Goal: Task Accomplishment & Management: Manage account settings

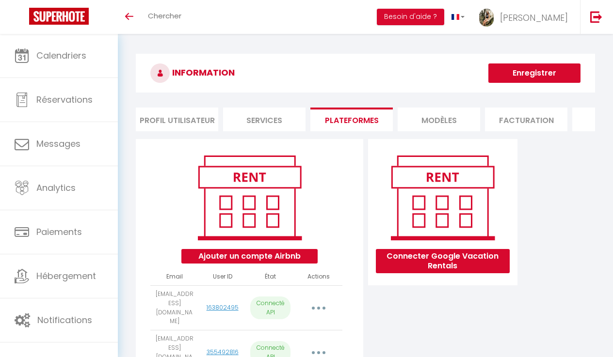
scroll to position [151, 0]
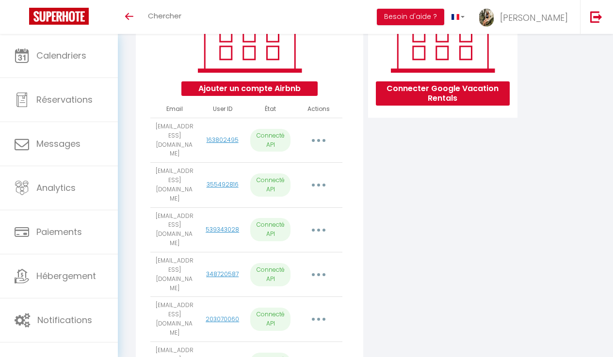
scroll to position [167, 0]
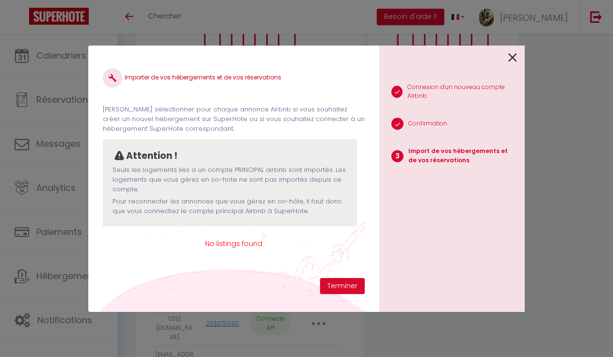
click at [511, 60] on icon at bounding box center [512, 57] width 9 height 15
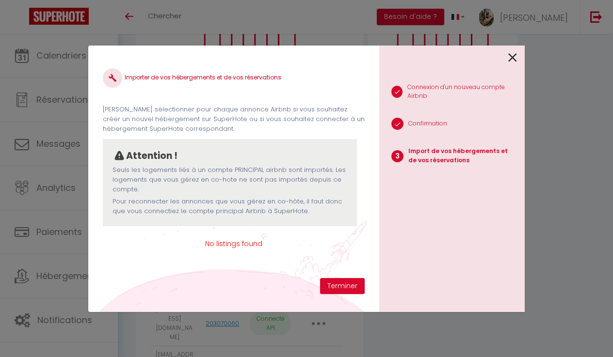
click at [509, 54] on icon at bounding box center [512, 57] width 9 height 15
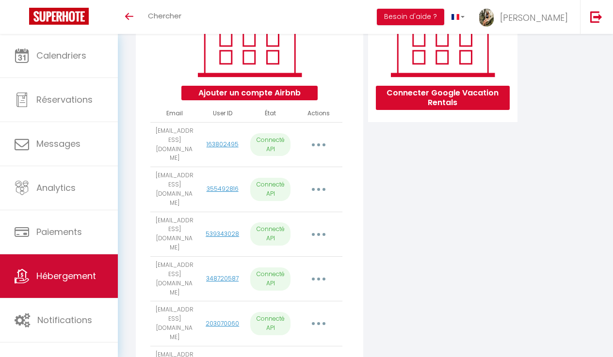
click at [65, 284] on link "Hébergement" at bounding box center [59, 276] width 118 height 44
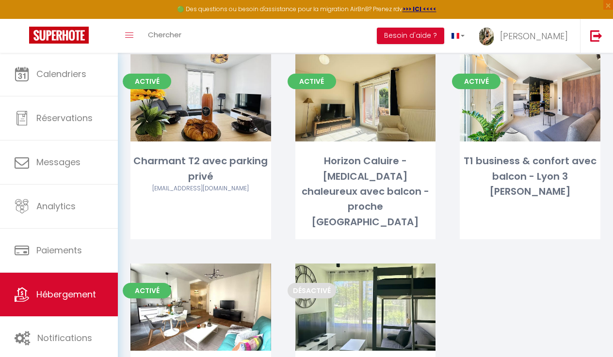
scroll to position [195, 0]
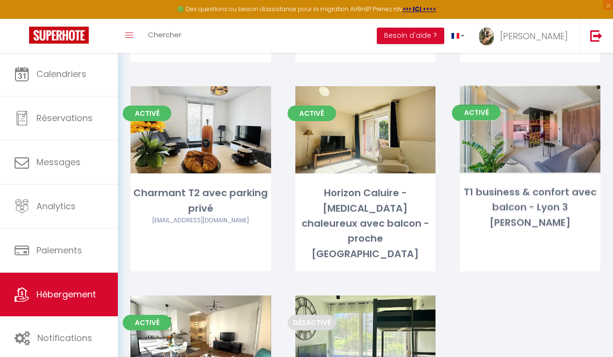
click at [538, 135] on link "Editer" at bounding box center [530, 129] width 58 height 19
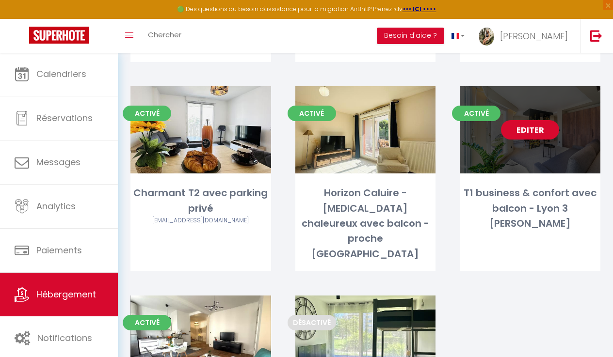
click at [522, 133] on link "Editer" at bounding box center [530, 129] width 58 height 19
select select "3"
select select "2"
select select "1"
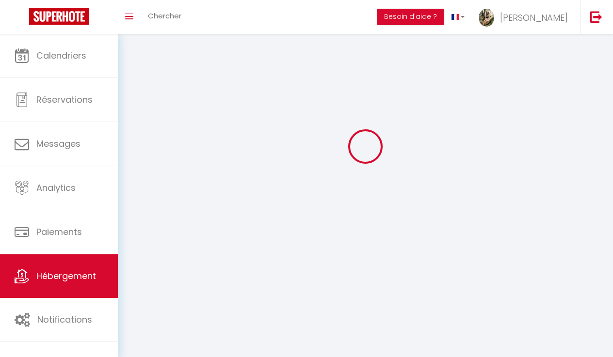
select select
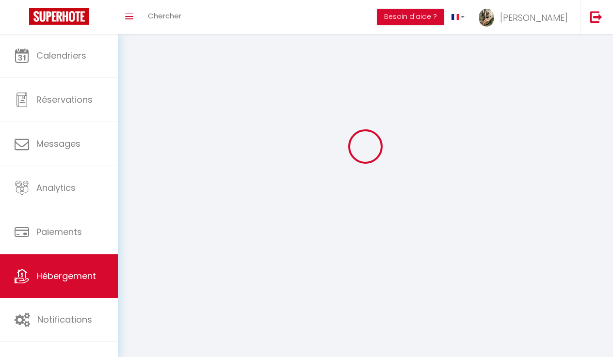
checkbox input "false"
select select
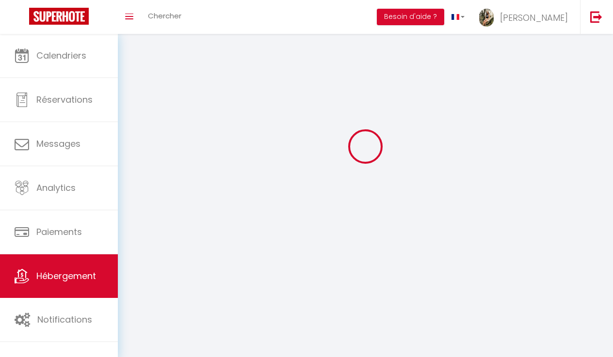
select select
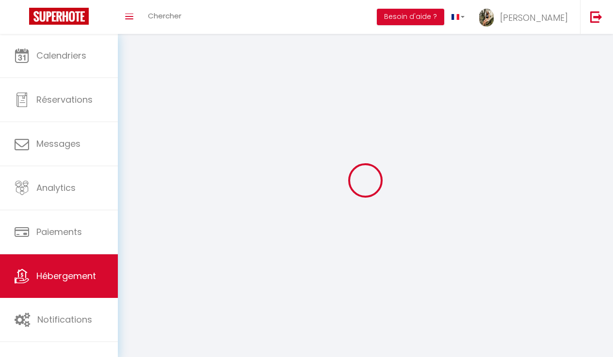
select select
checkbox input "false"
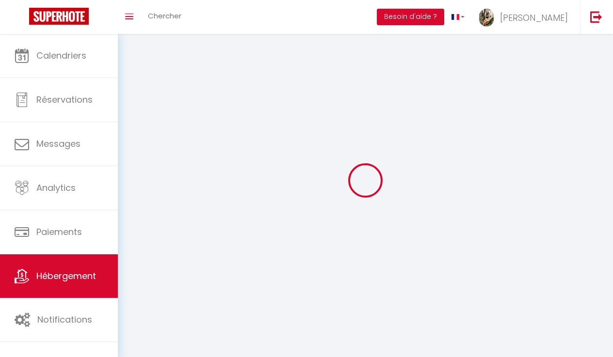
select select
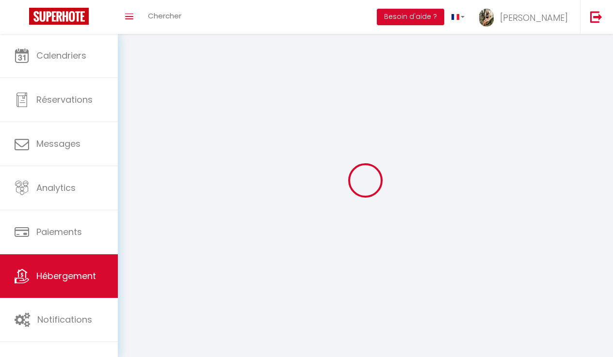
select select
checkbox input "false"
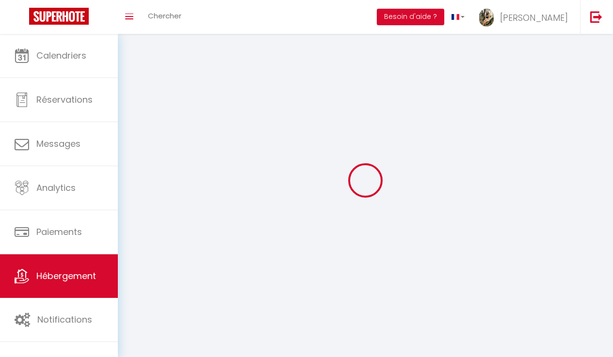
checkbox input "false"
select select
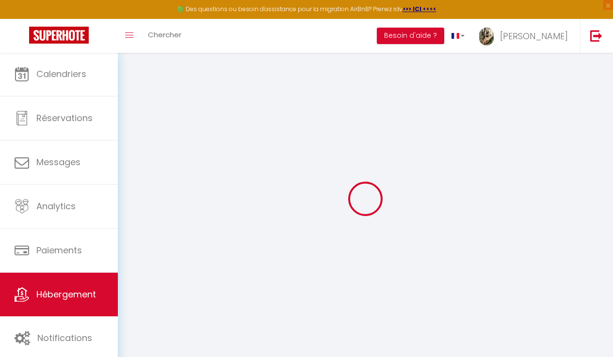
select select "+ 40 %"
select select
checkbox input "false"
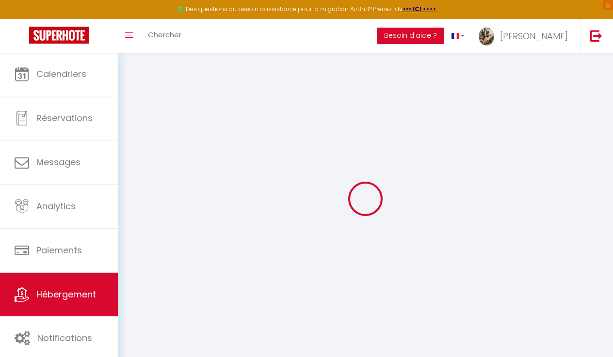
checkbox input "false"
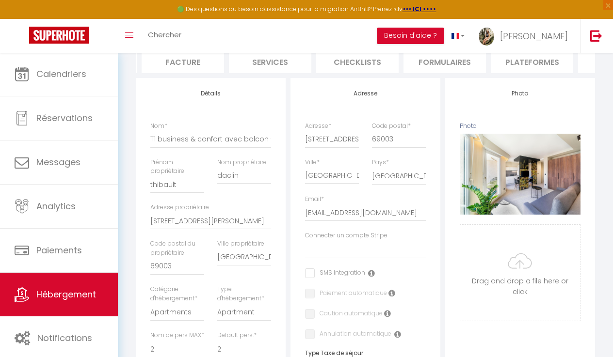
scroll to position [0, 172]
click at [521, 65] on li "Plateformes" at bounding box center [529, 61] width 82 height 24
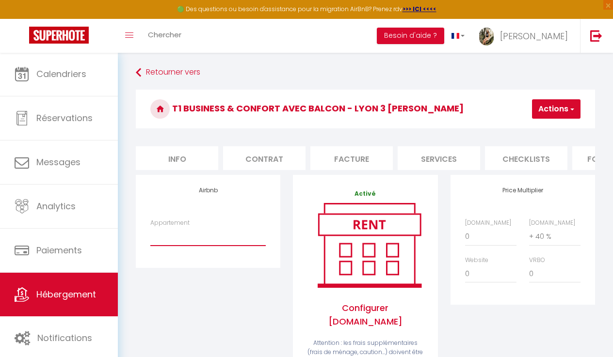
click at [182, 157] on li "Info" at bounding box center [177, 158] width 82 height 24
select select
checkbox input "false"
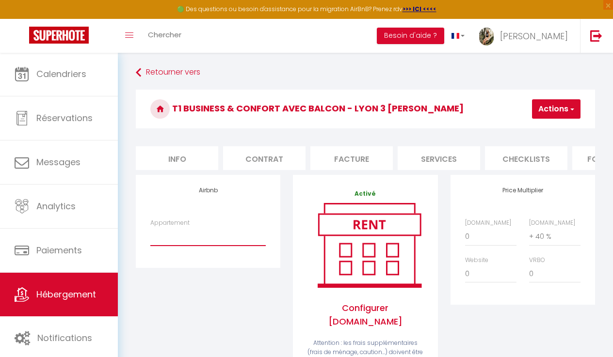
checkbox input "false"
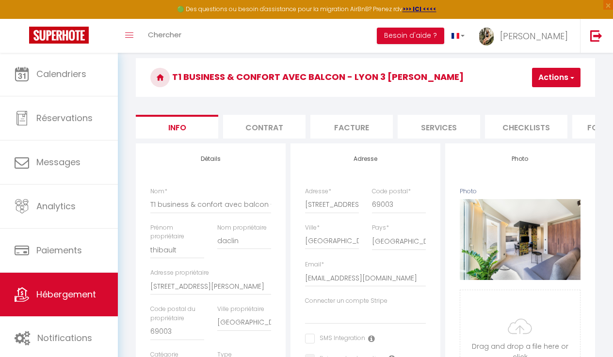
scroll to position [33, 0]
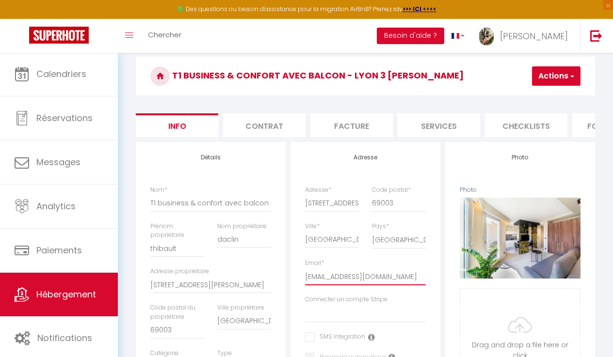
drag, startPoint x: 382, startPoint y: 277, endPoint x: 208, endPoint y: 272, distance: 174.0
drag, startPoint x: 379, startPoint y: 276, endPoint x: 215, endPoint y: 265, distance: 164.7
type input "thibault@daclin.co"
select select
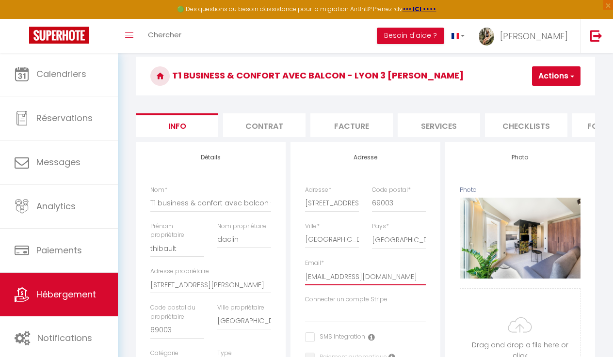
checkbox input "false"
type input "thibault@daclin.c"
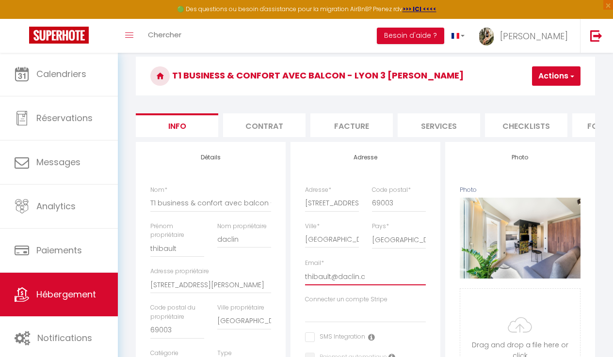
select select
checkbox input "false"
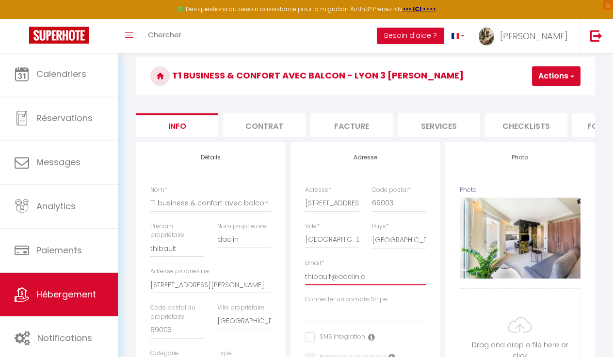
type input "thibault@daclin."
select select
checkbox input "false"
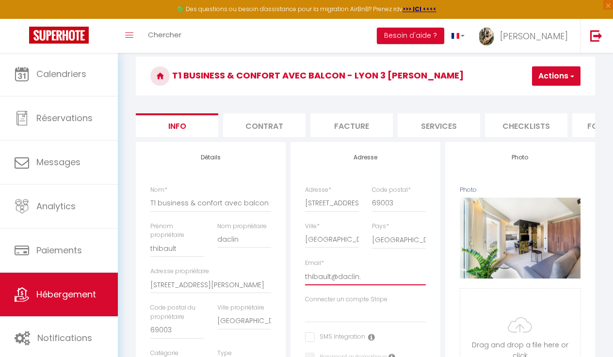
checkbox input "false"
type input "thibault@daclin"
select select
checkbox input "false"
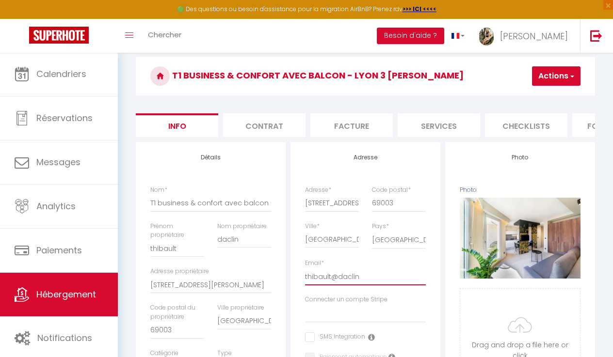
checkbox input "false"
type input "thibault@dacli"
select select
checkbox input "false"
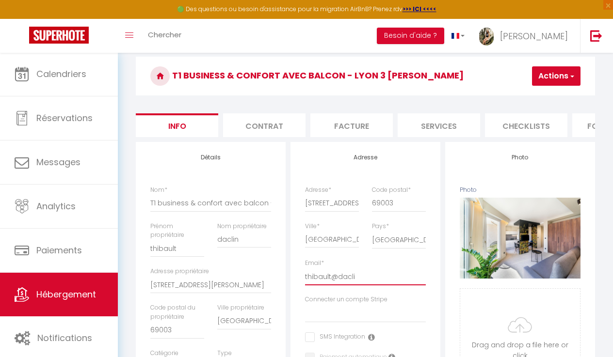
checkbox input "false"
type input "thibault@dacl"
select select
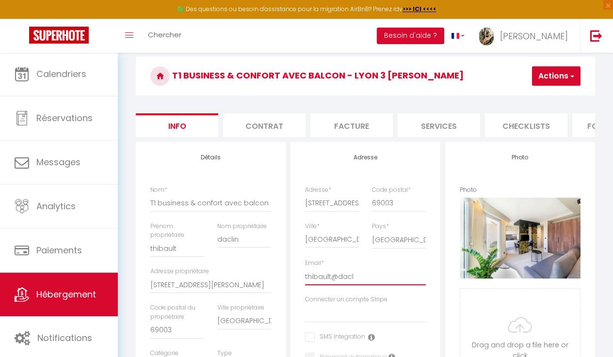
checkbox input "false"
type input "thibault@dac"
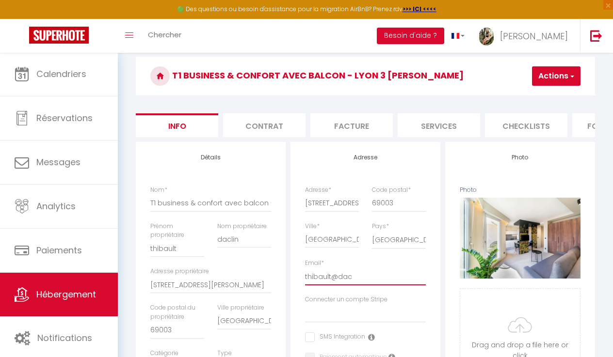
select select
checkbox input "false"
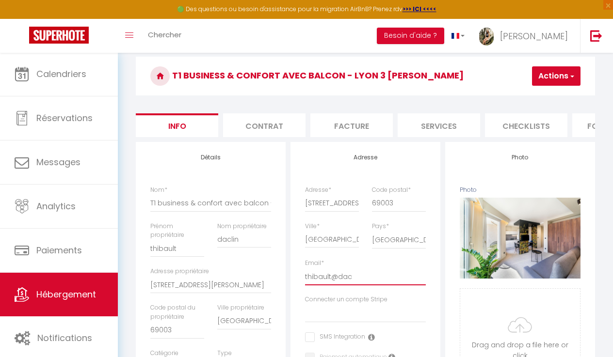
type input "thibault@da"
select select
checkbox input "false"
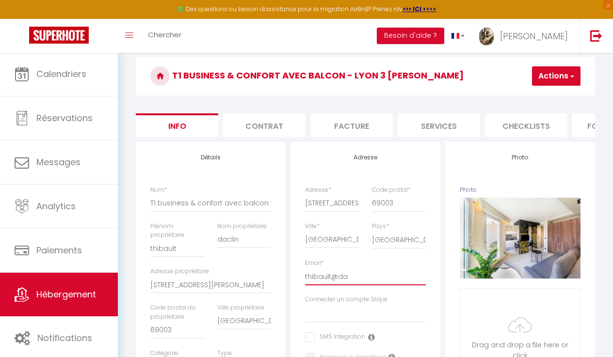
checkbox input "false"
type input "thibault@d"
select select
checkbox input "false"
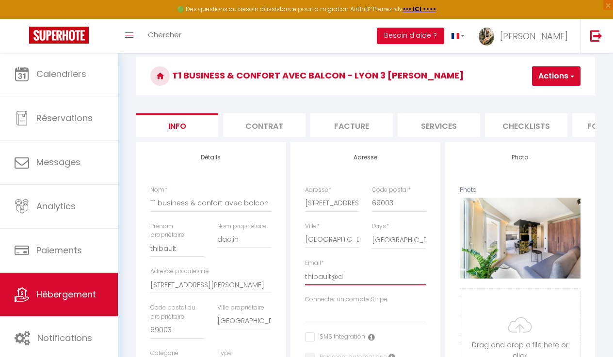
checkbox input "false"
type input "thibault@"
select select
checkbox input "false"
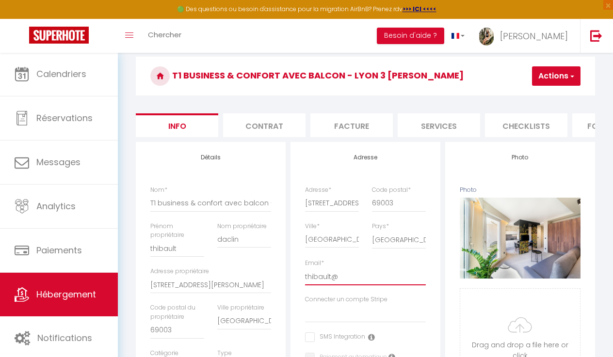
checkbox input "false"
type input "thibault"
select select
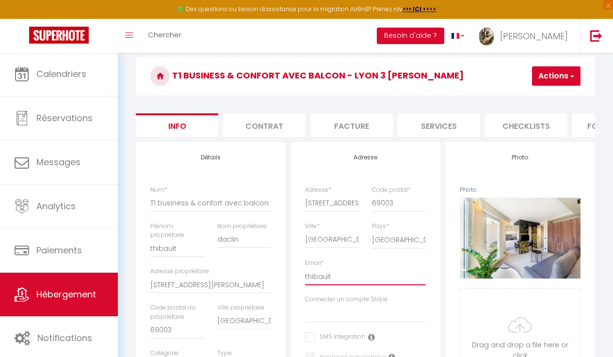
checkbox input "false"
type input "thibaul"
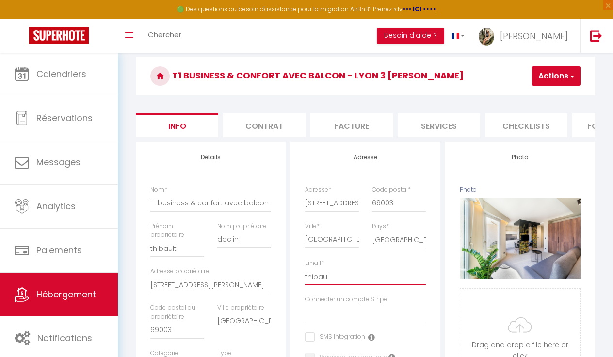
select select
checkbox input "false"
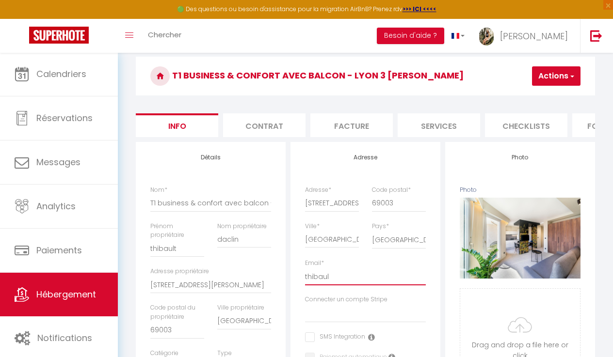
type input "thibau"
select select
checkbox input "false"
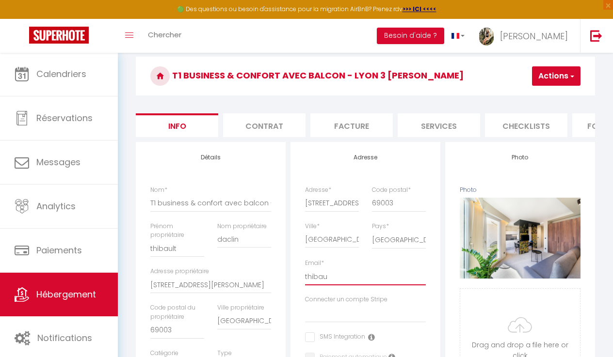
checkbox input "false"
type input "thiba"
select select
checkbox input "false"
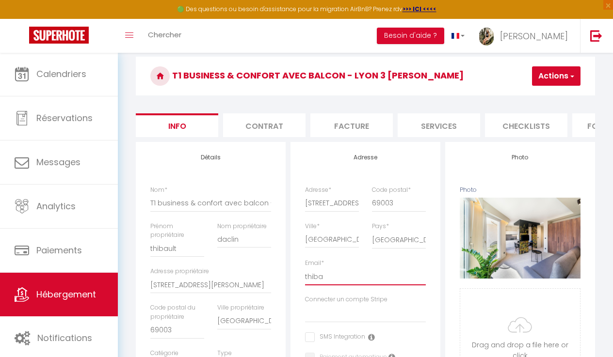
checkbox input "false"
type input "thib"
select select
checkbox input "false"
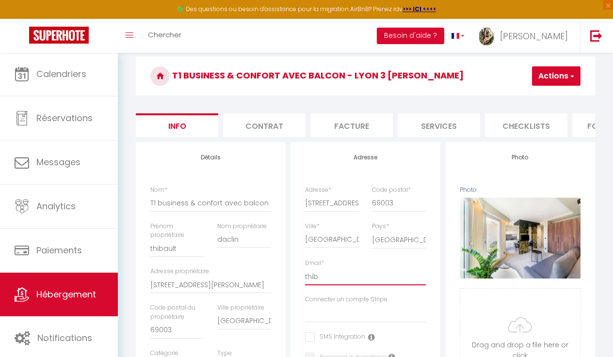
checkbox input "false"
type input "thi"
select select
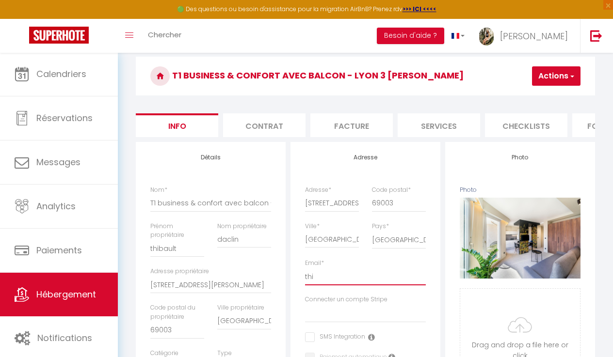
checkbox input "false"
type input "th"
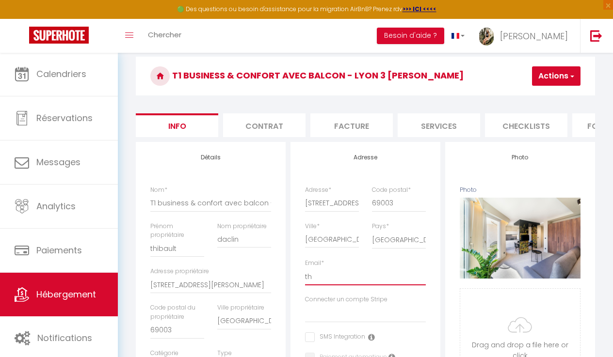
select select
checkbox input "false"
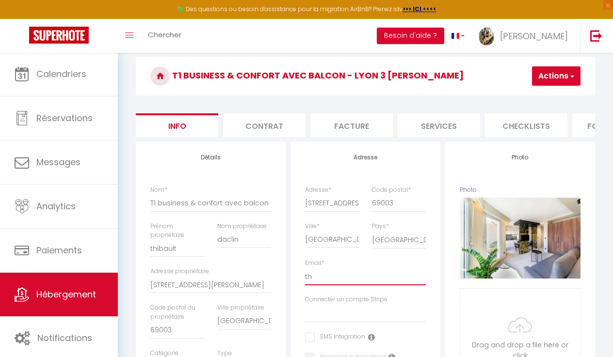
type input "t"
select select
checkbox input "false"
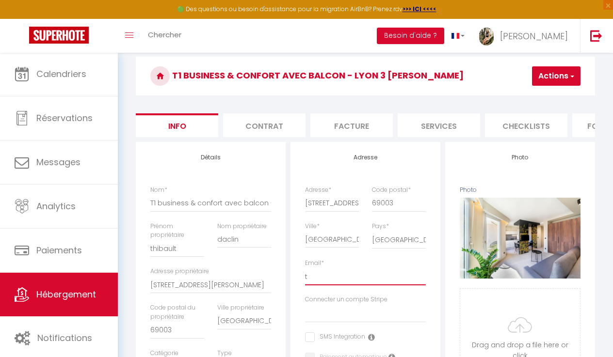
checkbox input "false"
select select
checkbox input "false"
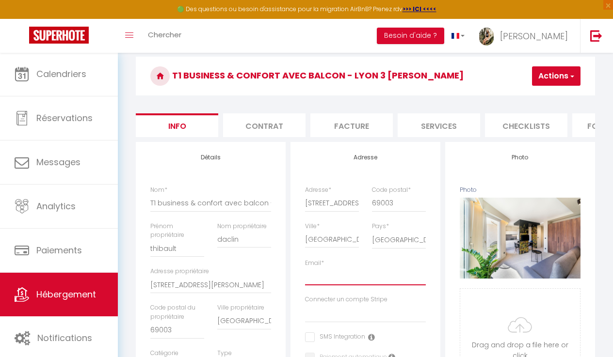
checkbox input "false"
type input "t"
select select
checkbox input "false"
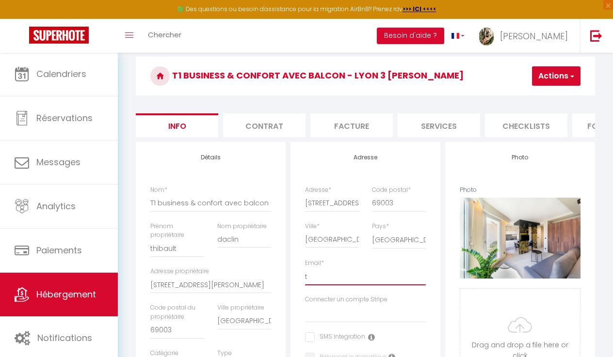
checkbox input "false"
type input "td"
select select
checkbox input "false"
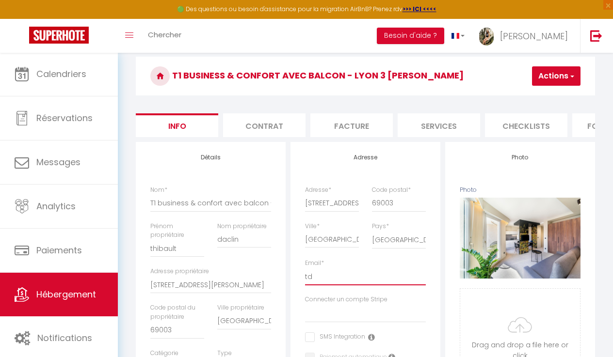
checkbox input "false"
type input "tda"
select select
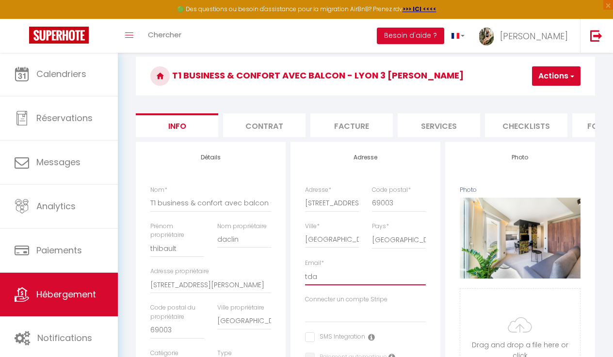
checkbox input "false"
type input "tdac"
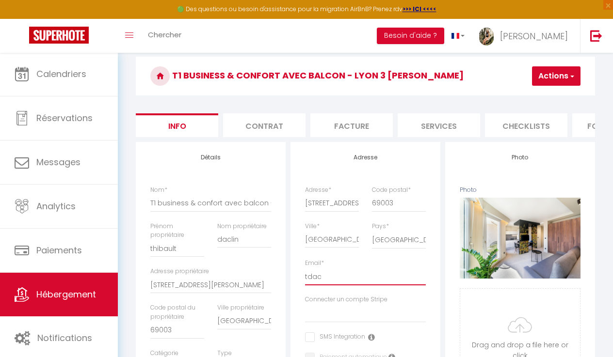
select select
checkbox input "false"
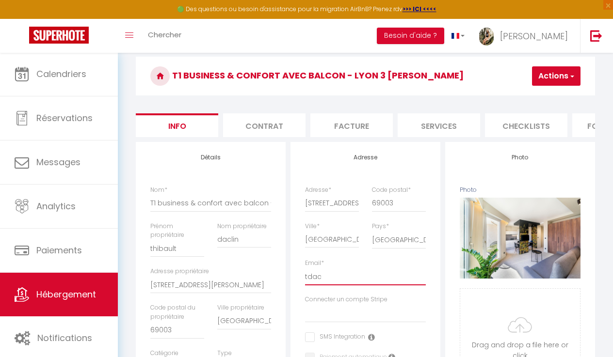
type input "tdacl"
select select
checkbox input "false"
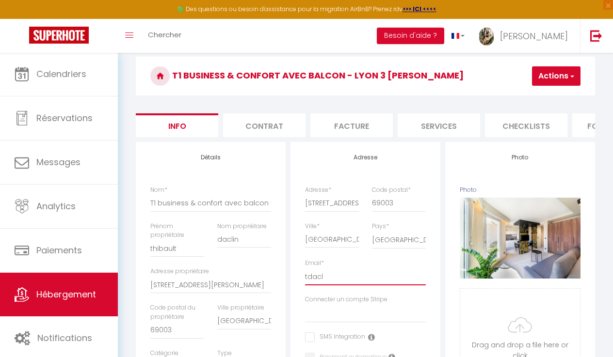
checkbox input "false"
type input "tdacli"
select select
checkbox input "false"
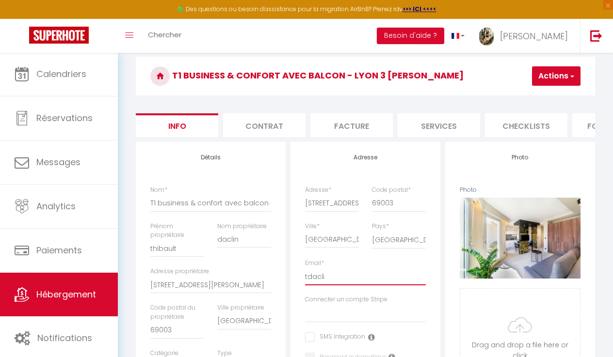
checkbox input "false"
type input "tdaclin"
select select
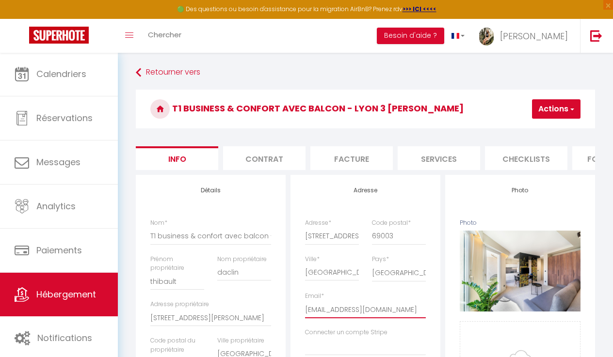
scroll to position [0, 0]
click at [554, 114] on button "Actions" at bounding box center [556, 108] width 48 height 19
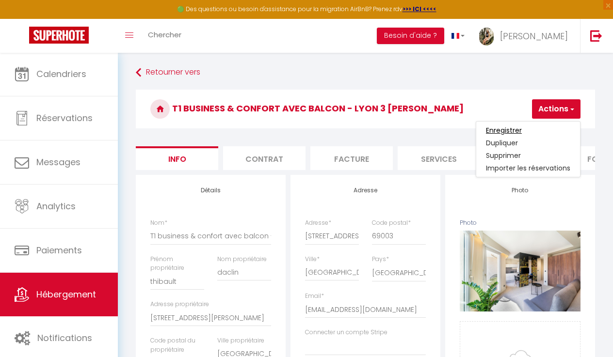
click at [497, 131] on input "Enregistrer" at bounding box center [504, 131] width 36 height 10
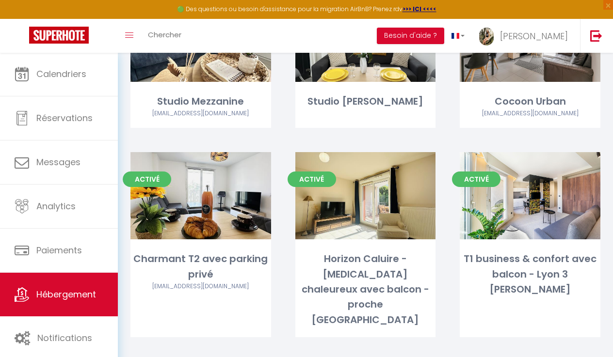
scroll to position [138, 0]
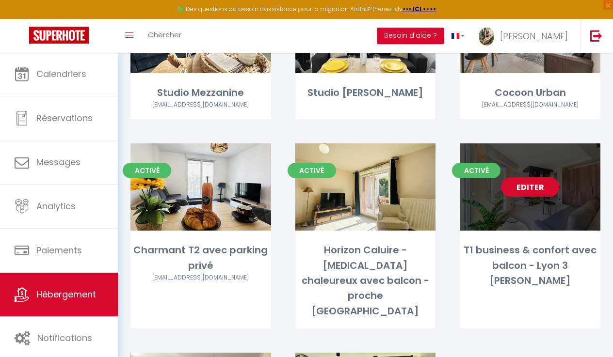
click at [538, 191] on link "Editer" at bounding box center [530, 186] width 58 height 19
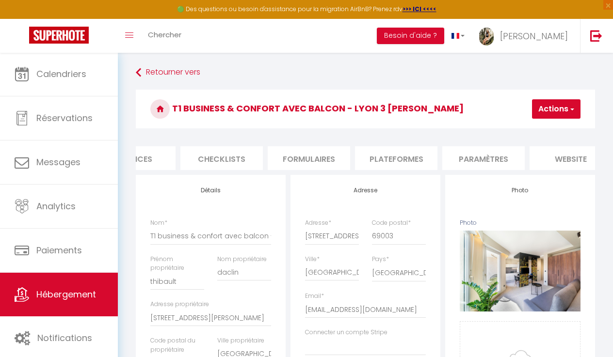
scroll to position [0, 308]
click at [402, 156] on li "Plateformes" at bounding box center [392, 158] width 82 height 24
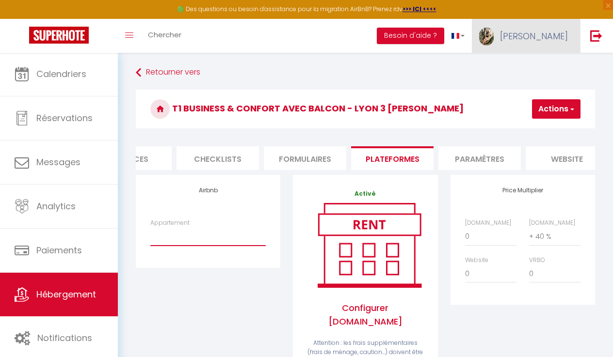
click at [538, 34] on link "[PERSON_NAME]" at bounding box center [526, 36] width 108 height 34
click at [535, 67] on link "Paramètres" at bounding box center [541, 67] width 72 height 16
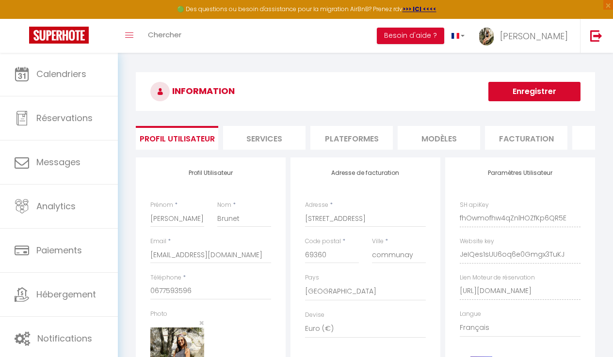
click at [338, 134] on li "Plateformes" at bounding box center [351, 138] width 82 height 24
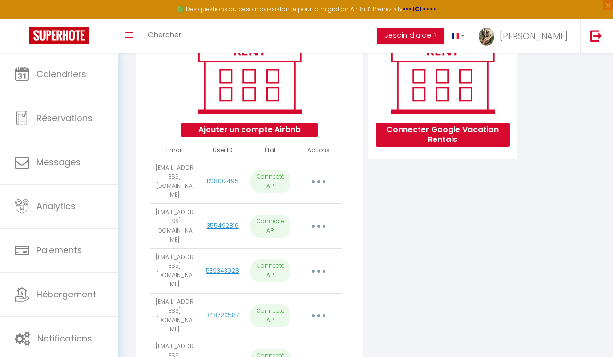
scroll to position [147, 0]
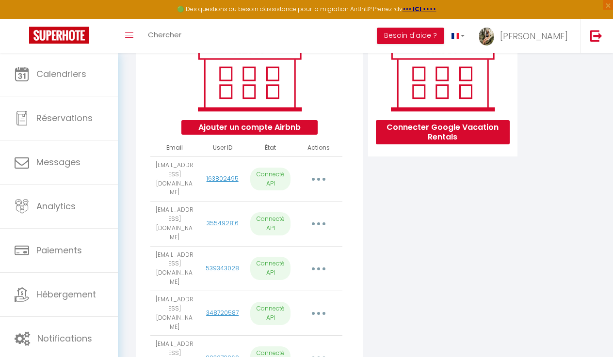
click at [237, 134] on button "Ajouter un compte Airbnb" at bounding box center [249, 127] width 136 height 15
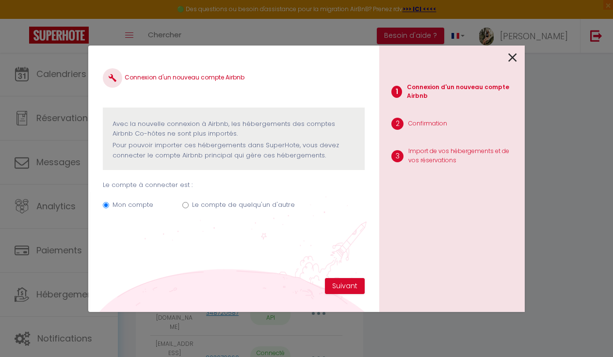
click at [237, 205] on label "Le compte de quelqu'un d'autre" at bounding box center [243, 205] width 103 height 10
click at [189, 205] on input "Le compte de quelqu'un d'autre" at bounding box center [185, 205] width 6 height 6
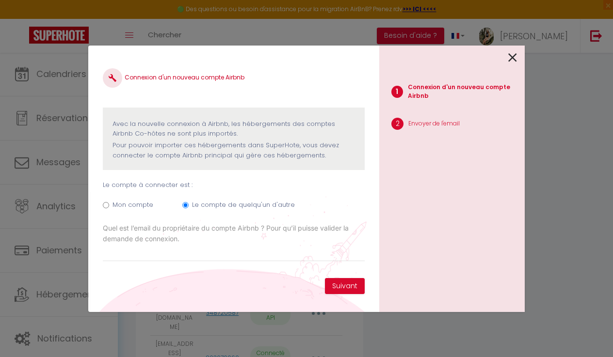
click at [509, 56] on icon at bounding box center [512, 57] width 9 height 15
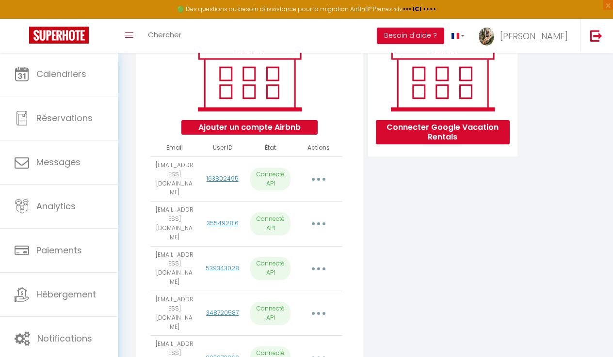
click at [423, 8] on strong ">>> ICI <<<<" at bounding box center [419, 9] width 34 height 8
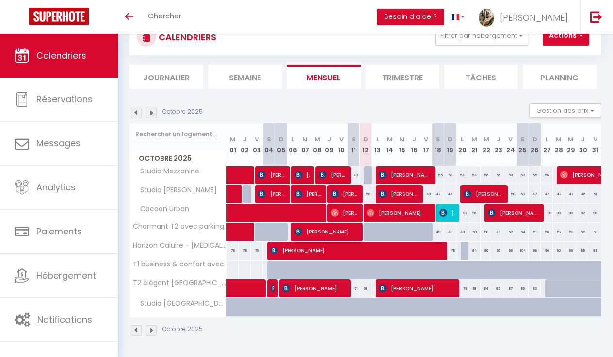
scroll to position [35, 0]
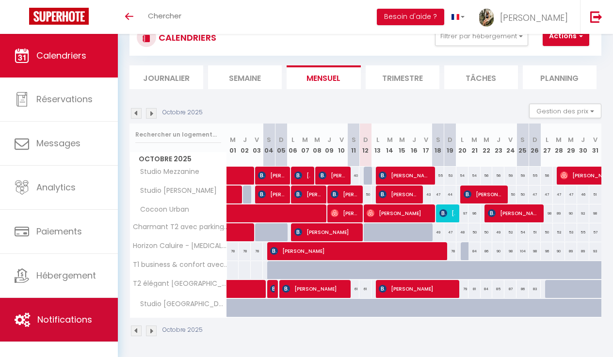
click at [67, 315] on span "Notifications" at bounding box center [64, 320] width 55 height 12
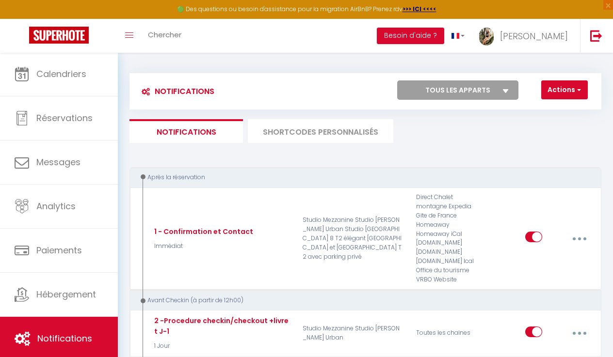
click at [327, 136] on li "SHORTCODES PERSONNALISÉS" at bounding box center [320, 131] width 145 height 24
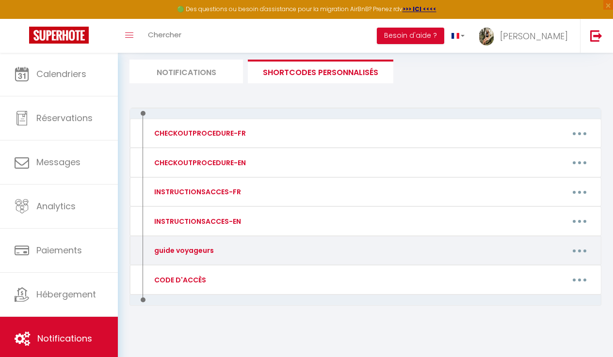
scroll to position [59, 0]
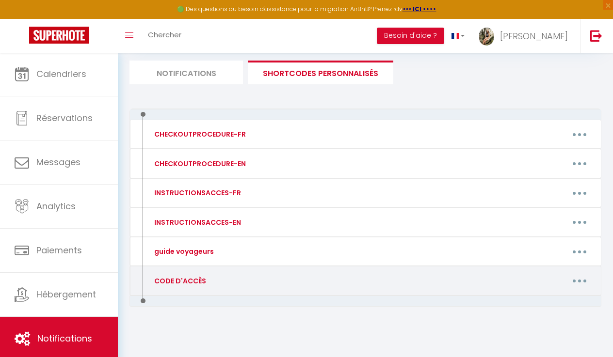
click at [580, 276] on button "button" at bounding box center [580, 281] width 26 height 18
click at [533, 302] on link "Editer" at bounding box center [554, 304] width 72 height 16
type input "CODE D'ACCÈS"
type textarea "code d'accès"
type textarea "🚪Code d'accès porte d'immeuble: 1962 🔐 Code d'accès boite à clés: 0428 ℹ Merci …"
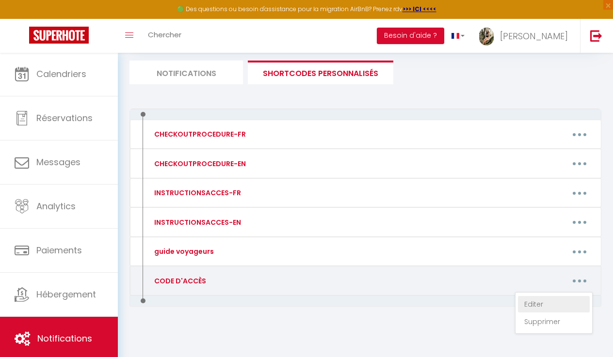
type textarea "🔐 Code d'accès boite à clés: 0419 ℹ BIEN LEVER LA POIGNÉE AU MAXIMUM VERS LE HA…"
type textarea "🔐 Code d'accès boite à clés: 427 903 03 puis appuyer sur 🔓"
type textarea "🚪Code d'accès portillon: B34976 🔐 Code d'accès boite à clés: 0428 🚗 Place de pa…"
type textarea "🔑 Accès au logement - batiment 31 • Code du digicode de l’immeuble : appuyer su…"
type textarea "🚪Digicode porte immeuble: 7149 🔐 Code d'accès boite à clés: 5858"
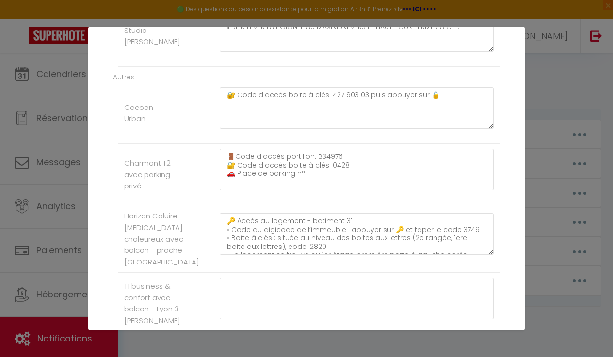
scroll to position [0, 0]
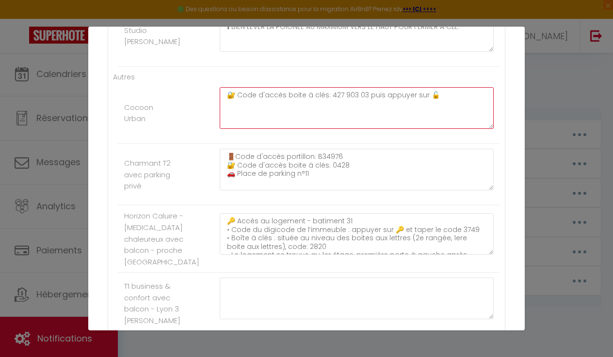
click at [363, 92] on textarea "🔐 Code d'accès boite à clés: 427 903 03 puis appuyer sur 🔓" at bounding box center [357, 108] width 274 height 42
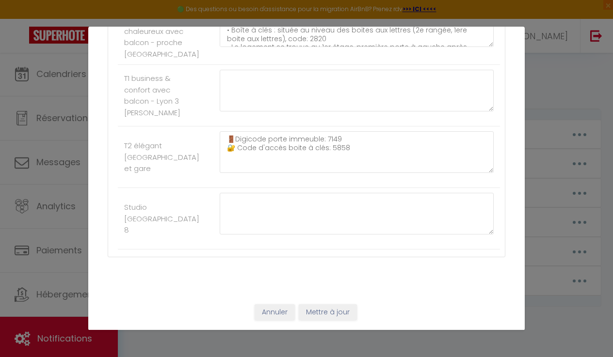
scroll to position [507, 0]
type textarea "🔐 Code d'accès boite à clés: 462 526 42 puis appuyer sur 🔓"
click at [312, 310] on button "Mettre à jour" at bounding box center [328, 312] width 58 height 16
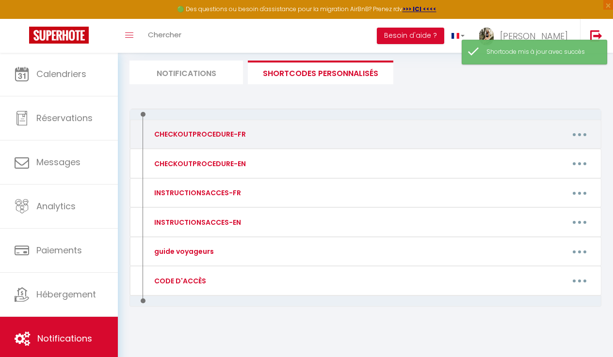
click at [573, 133] on button "button" at bounding box center [580, 134] width 26 height 18
click at [545, 155] on link "Editer" at bounding box center [554, 158] width 72 height 16
type input "CHECKOUTPROCEDURE-FR"
type textarea "instructions checkout"
type textarea "1 - Enlever les draps du lit et rassembler le linge sale au sol 2 - Faire la va…"
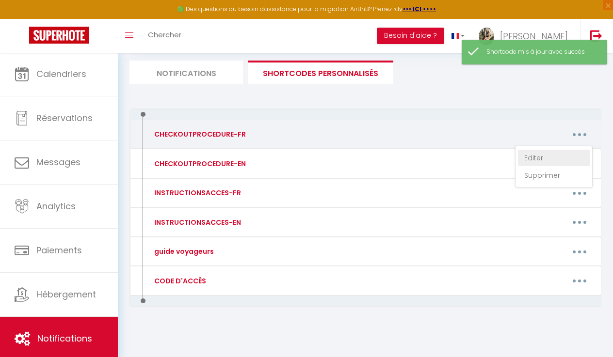
type textarea "1 - Faire la vaisselle et fermer les poubelles 2 - Enlever les draps du lit et …"
type textarea "1️⃣ Faire la vaisselle et vider les poubelles 2️⃣ Retirer les draps du lit et d…"
type textarea "1 - Enlever les draps du lit et rassembler le linge sale au sol 2 - Faire la va…"
type textarea "1 - Faire la vaisselle et fermer les poubelles 2 - Enlever les draps du lit et …"
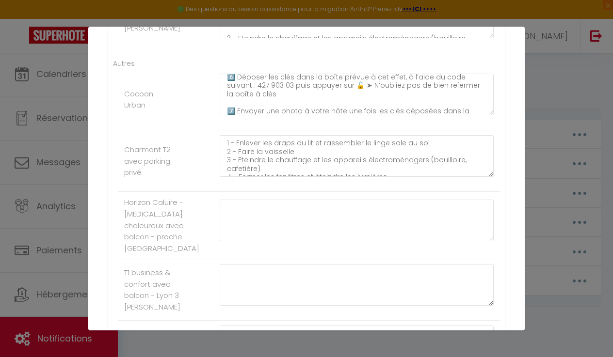
scroll to position [314, 0]
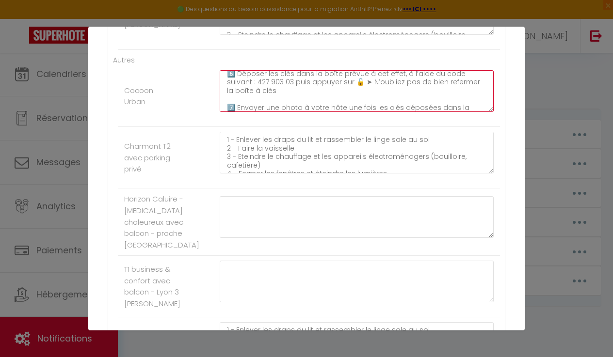
click at [265, 80] on textarea "1️⃣ Faire la vaisselle et vider les poubelles 2️⃣ Retirer les draps du lit et d…" at bounding box center [357, 91] width 274 height 42
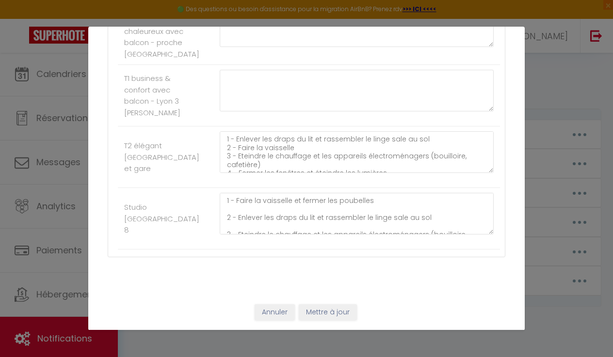
scroll to position [507, 0]
type textarea "1️⃣ Faire la vaisselle et vider les poubelles 2️⃣ Retirer les draps du lit et d…"
click at [324, 321] on div "Annuler Mettre à jour" at bounding box center [306, 313] width 436 height 36
click at [324, 315] on button "Mettre à jour" at bounding box center [328, 312] width 58 height 16
